Goal: Task Accomplishment & Management: Manage account settings

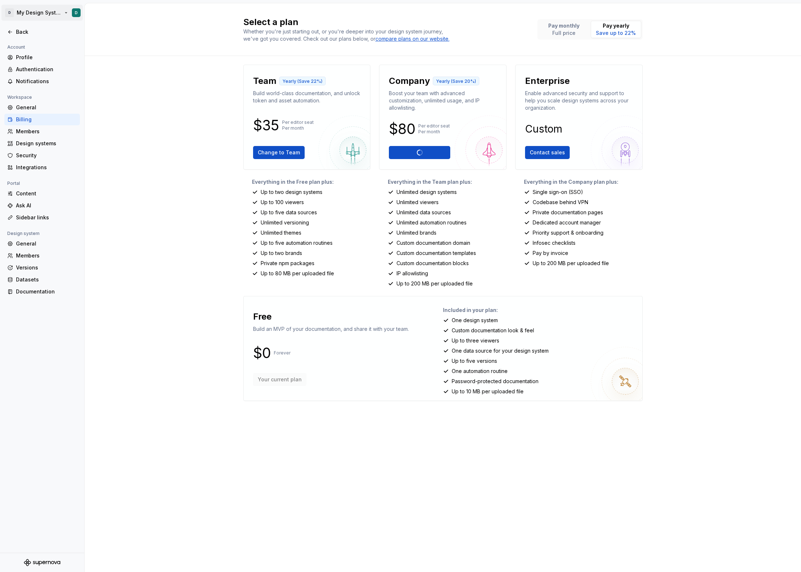
click at [32, 16] on html "D My Design System D Back Account Profile Authentication Notifications Workspac…" at bounding box center [400, 286] width 801 height 572
click at [36, 16] on html "D My Design System D Back Account Profile Authentication Notifications Workspac…" at bounding box center [400, 286] width 801 height 572
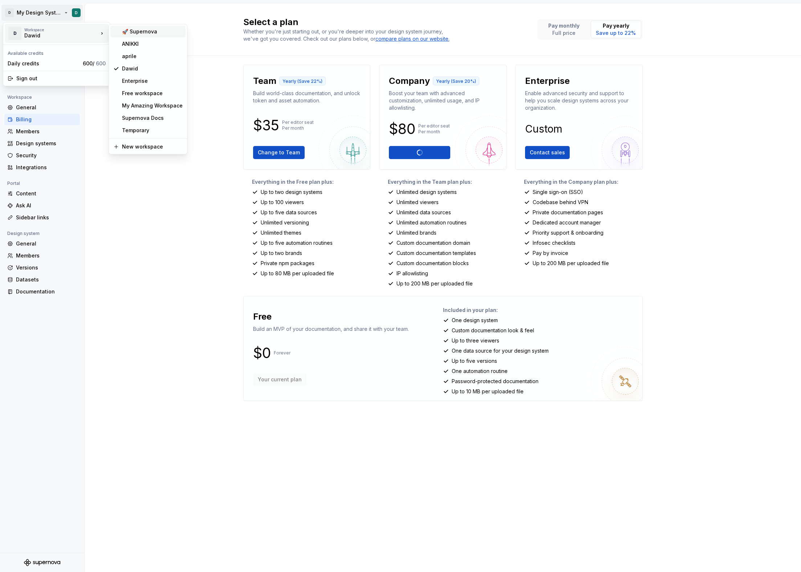
click at [139, 32] on div "🚀 Supernova" at bounding box center [152, 31] width 61 height 7
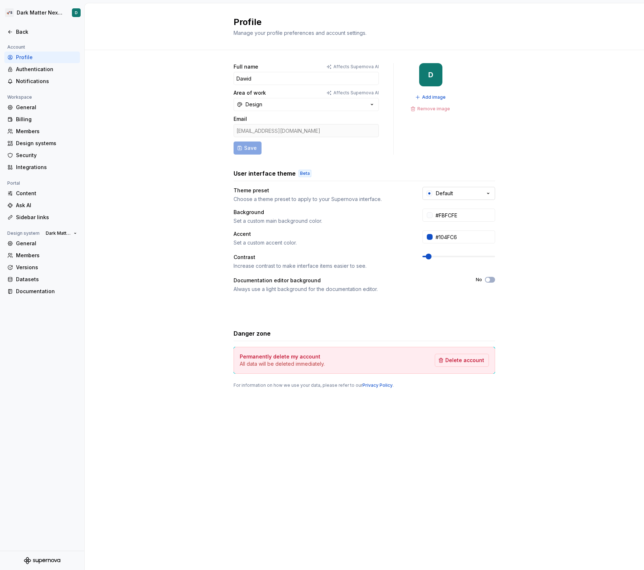
click at [429, 198] on button "Default" at bounding box center [458, 193] width 73 height 13
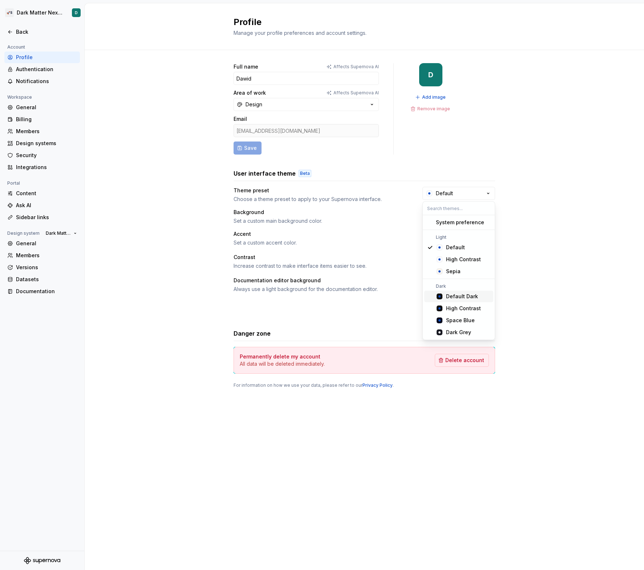
click at [442, 302] on span "Default Dark" at bounding box center [458, 297] width 69 height 12
type input "#101010"
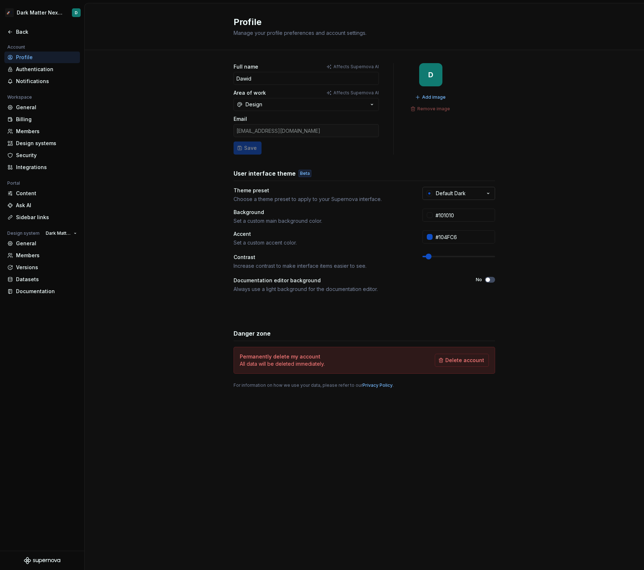
click at [443, 192] on div "Default Dark" at bounding box center [451, 193] width 30 height 7
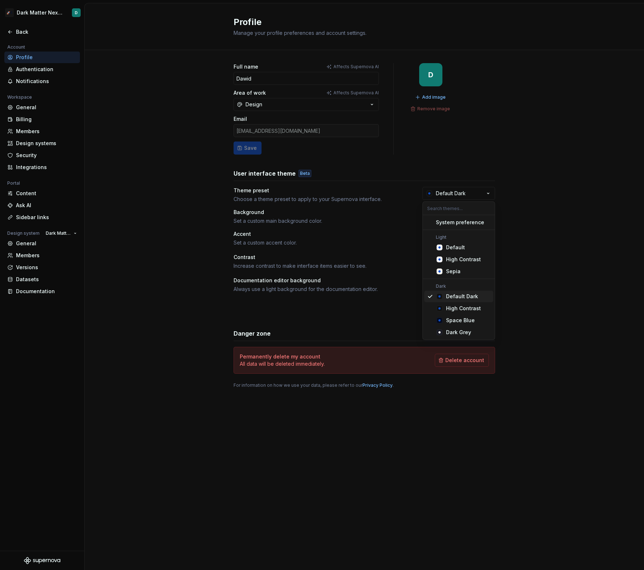
click at [451, 296] on div "Default Dark" at bounding box center [462, 296] width 32 height 7
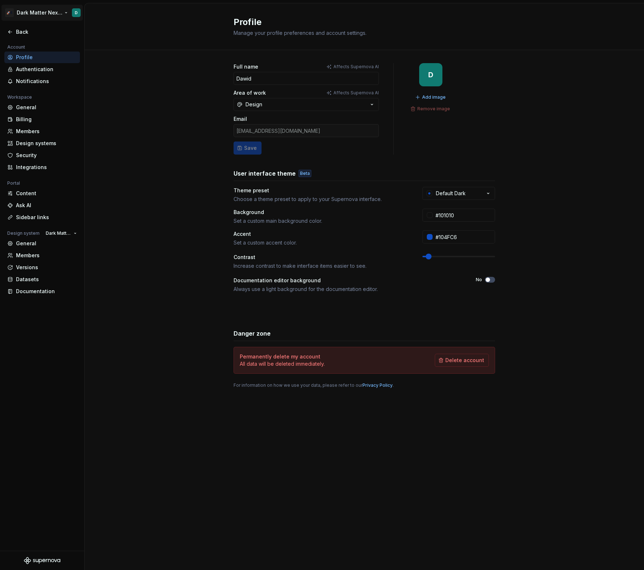
click at [54, 12] on html "🚀S Dark Matter Next Gen D Back Account Profile Authentication Notifications Wor…" at bounding box center [322, 285] width 644 height 570
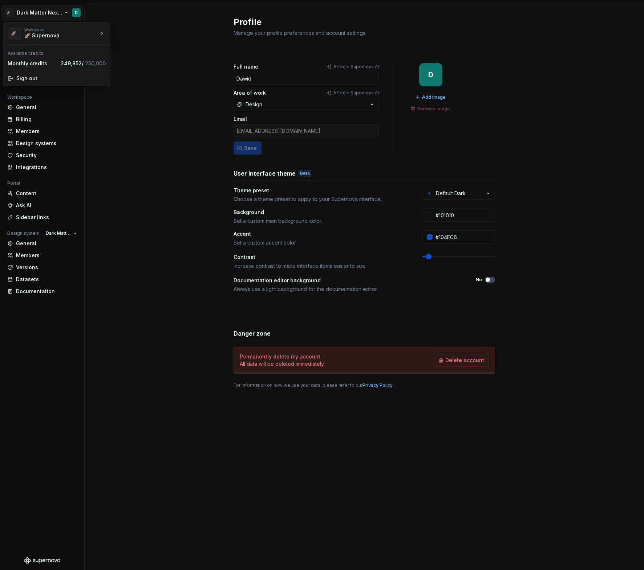
click at [172, 111] on html "🚀S Dark Matter Next Gen D Back Account Profile Authentication Notifications Wor…" at bounding box center [322, 285] width 644 height 570
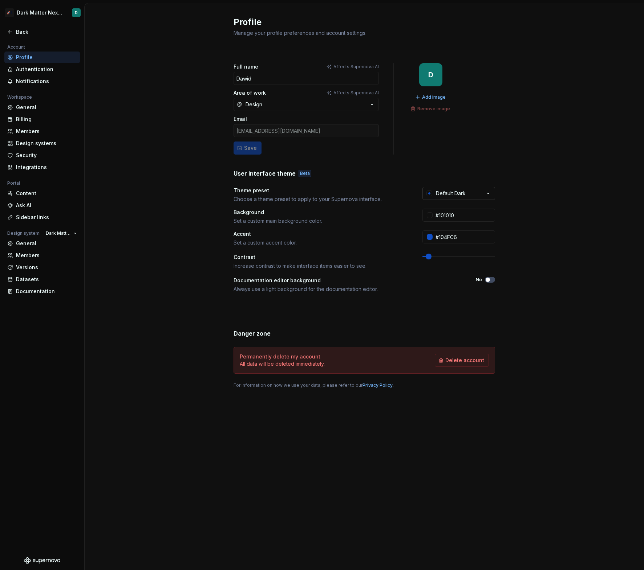
click at [430, 194] on icon "button" at bounding box center [429, 194] width 6 height 6
click at [434, 195] on div "Default Dark" at bounding box center [446, 193] width 40 height 7
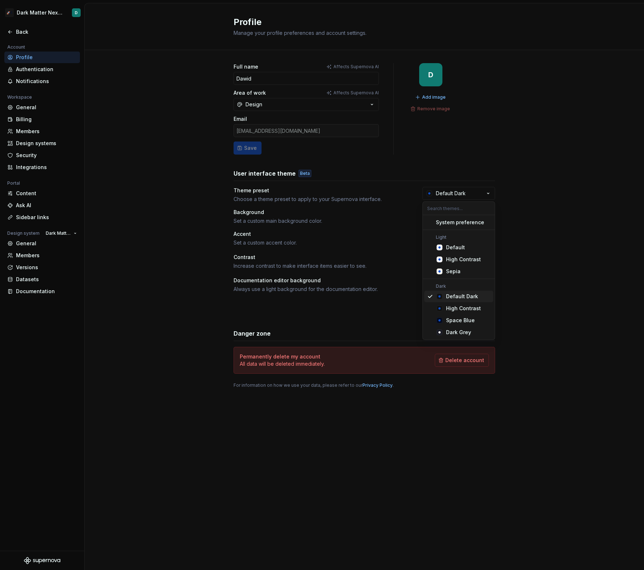
click at [458, 294] on div "Default Dark" at bounding box center [462, 296] width 32 height 7
